Goal: Information Seeking & Learning: Check status

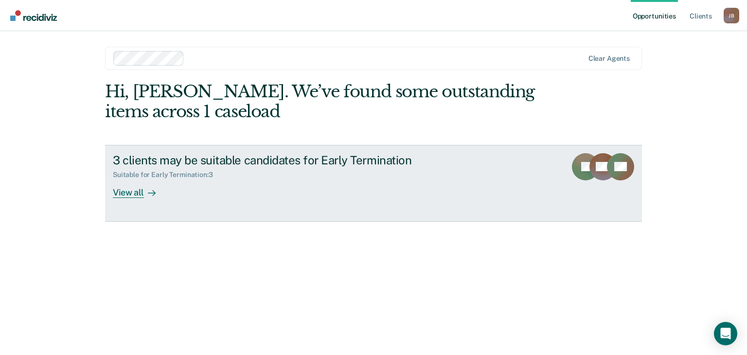
click at [135, 193] on div "View all" at bounding box center [140, 188] width 54 height 19
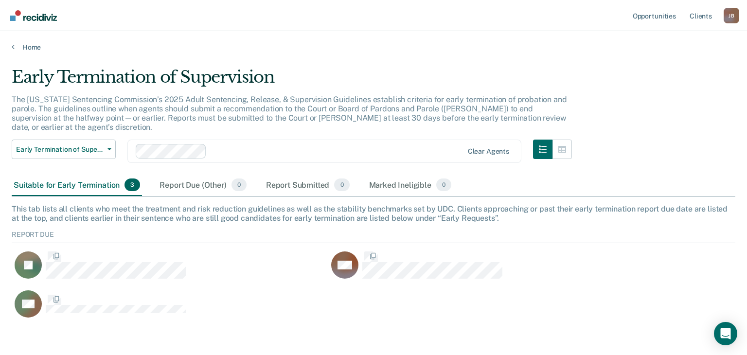
scroll to position [91, 716]
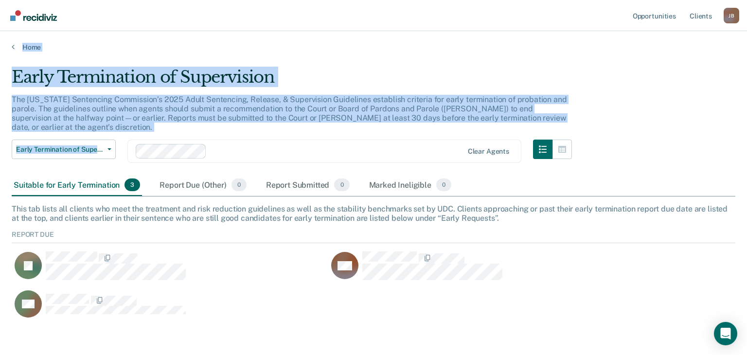
drag, startPoint x: 134, startPoint y: 155, endPoint x: 32, endPoint y: -38, distance: 219.2
click at [32, 0] on html "Looks like you’re using Internet Explorer 11. For faster loading and a better e…" at bounding box center [373, 177] width 747 height 355
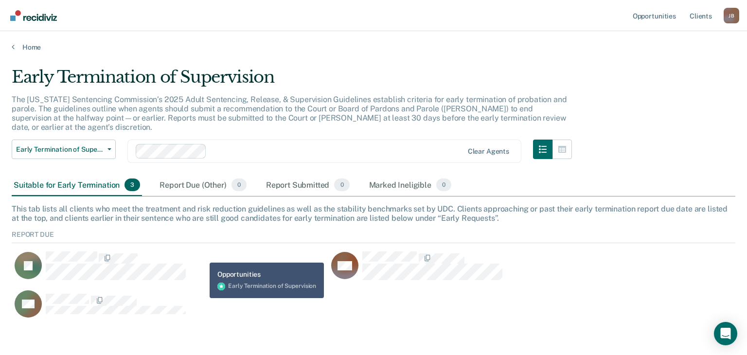
click at [202, 255] on div "PJ" at bounding box center [164, 266] width 305 height 30
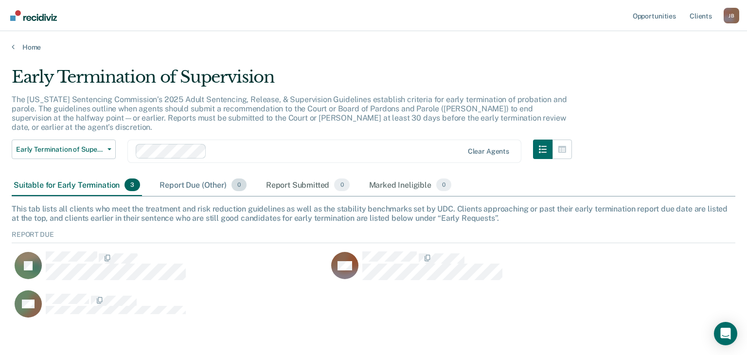
click at [222, 180] on div "Report Due (Other) 0" at bounding box center [203, 185] width 91 height 21
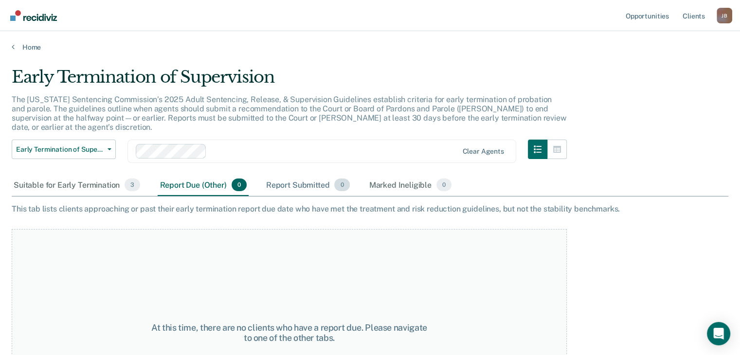
click at [310, 182] on div "Report Submitted 0" at bounding box center [308, 185] width 88 height 21
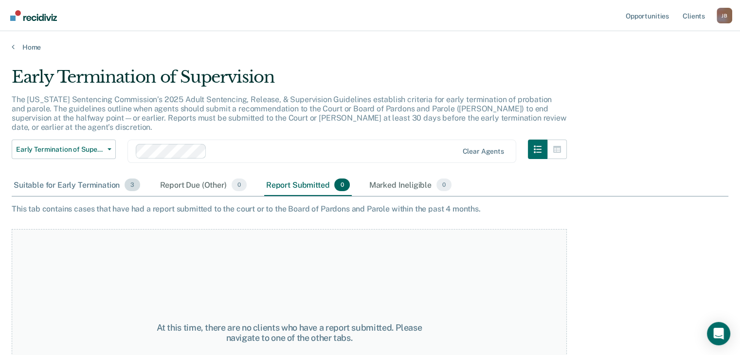
click at [53, 178] on div "Suitable for Early Termination 3" at bounding box center [77, 185] width 130 height 21
